Goal: Navigation & Orientation: Find specific page/section

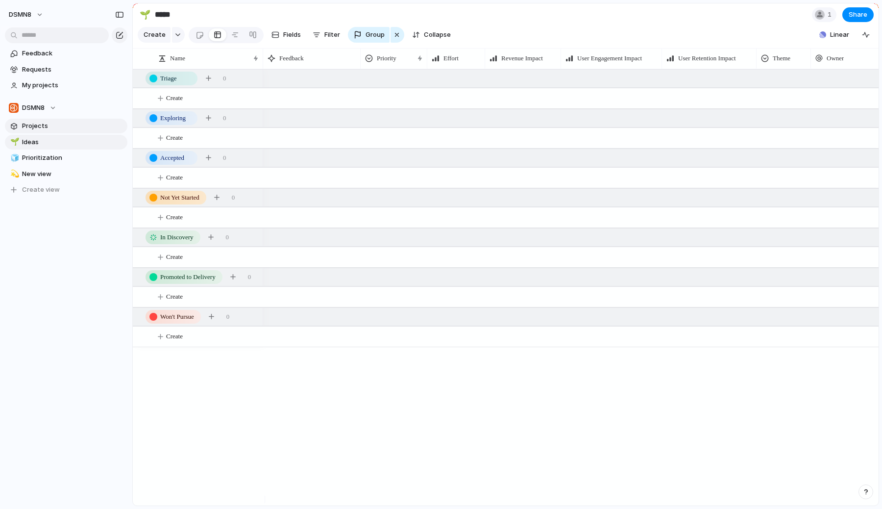
click at [56, 125] on span "Projects" at bounding box center [73, 126] width 102 height 10
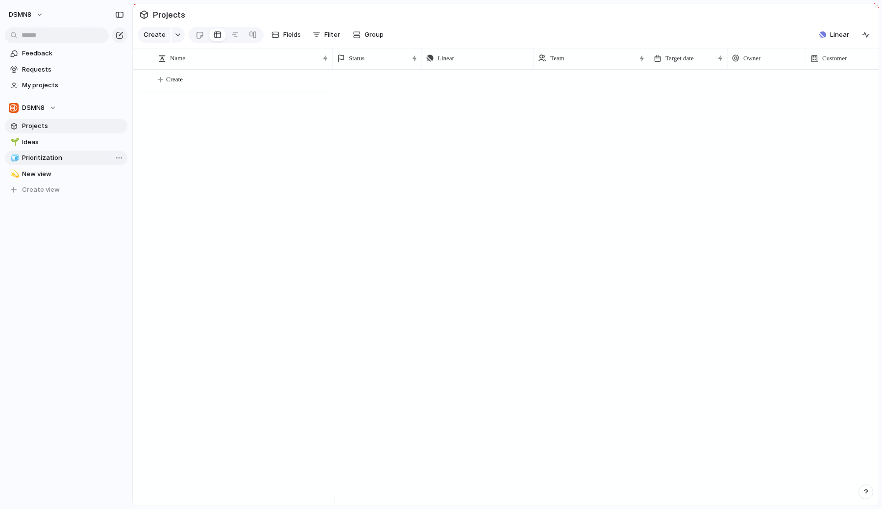
click at [67, 165] on div "🌱 Ideas 🧊 Prioritization 💫 New view To pick up a draggable item, press the spac…" at bounding box center [66, 166] width 123 height 63
click at [64, 163] on link "🧊 Prioritization" at bounding box center [66, 157] width 123 height 15
click at [59, 170] on span "New view" at bounding box center [73, 174] width 102 height 10
click at [55, 151] on link "🧊 Prioritization" at bounding box center [66, 157] width 123 height 15
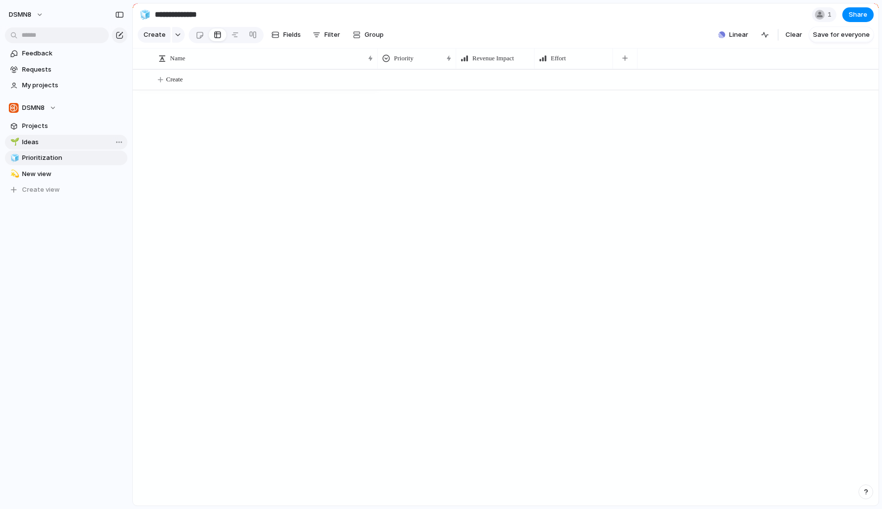
click at [53, 138] on span "Ideas" at bounding box center [73, 142] width 102 height 10
type input "*****"
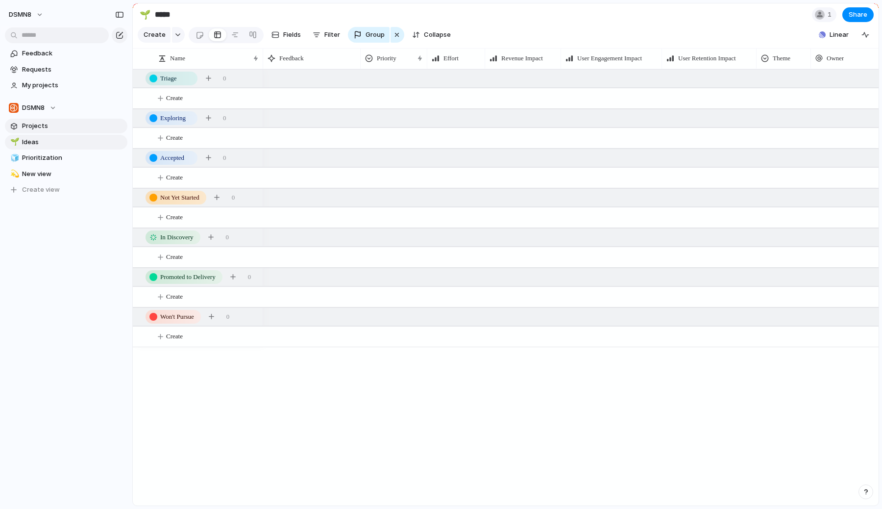
click at [57, 123] on span "Projects" at bounding box center [73, 126] width 102 height 10
